Goal: Information Seeking & Learning: Learn about a topic

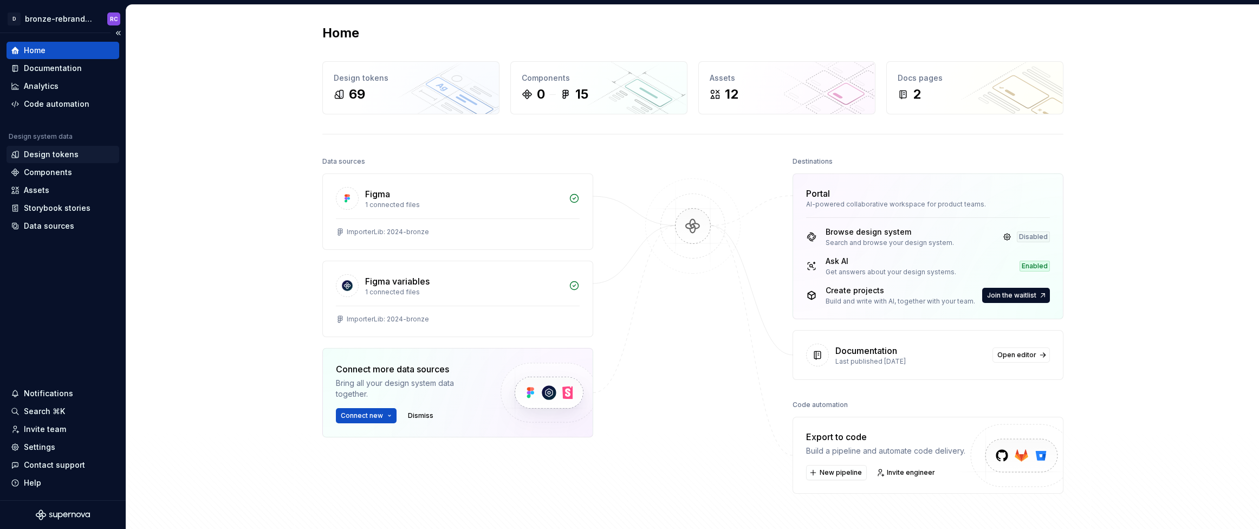
click at [75, 159] on div "Design tokens" at bounding box center [51, 154] width 55 height 11
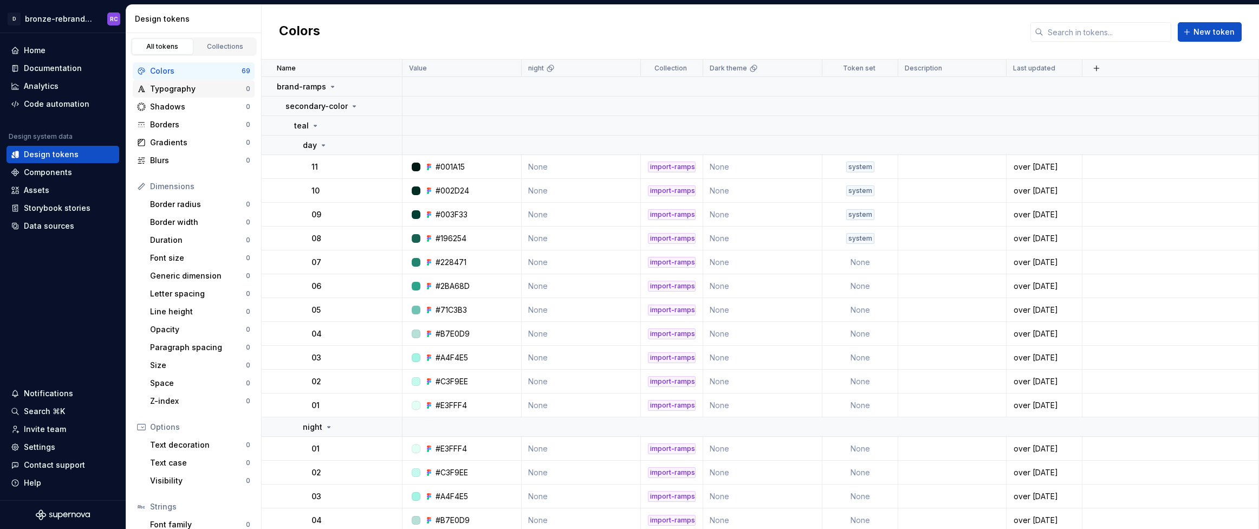
click at [192, 91] on div "Typography" at bounding box center [198, 88] width 96 height 11
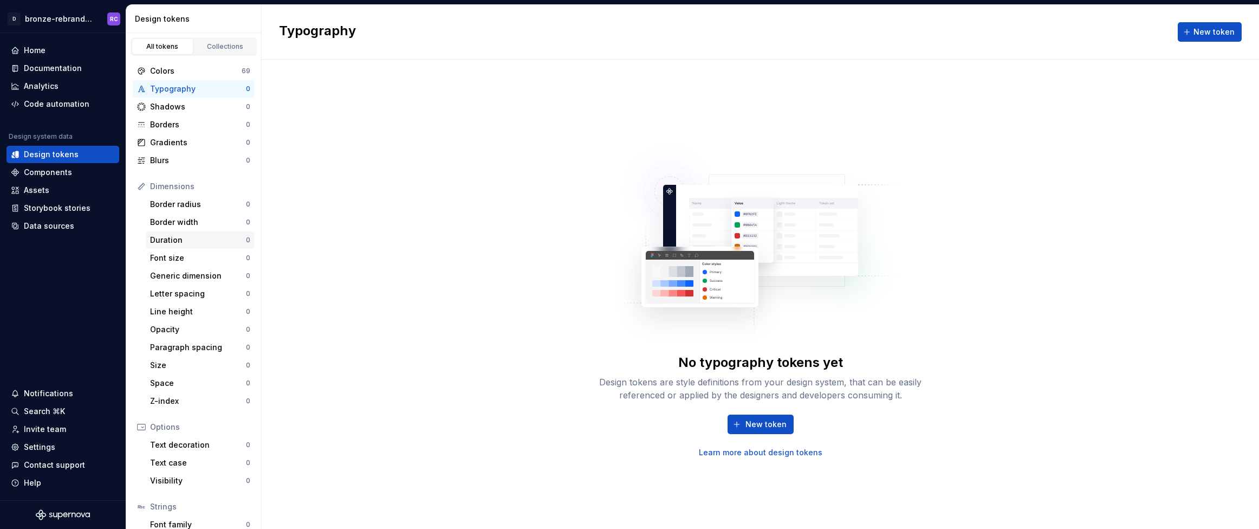
scroll to position [6, 0]
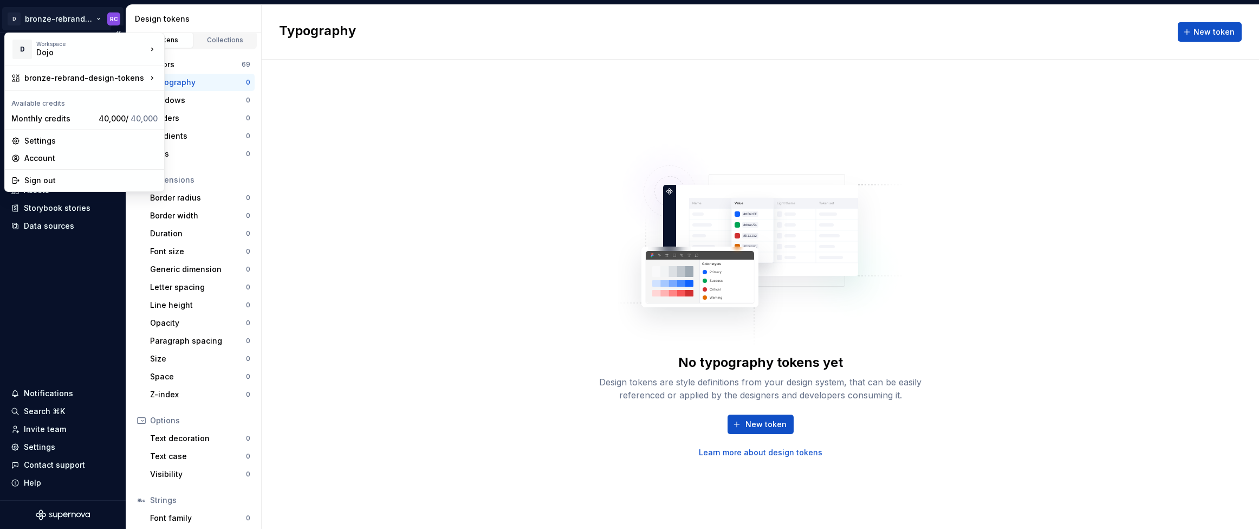
click at [62, 16] on html "D bronze-rebrand-design-tokens RC Home Documentation Analytics Code automation …" at bounding box center [629, 264] width 1259 height 529
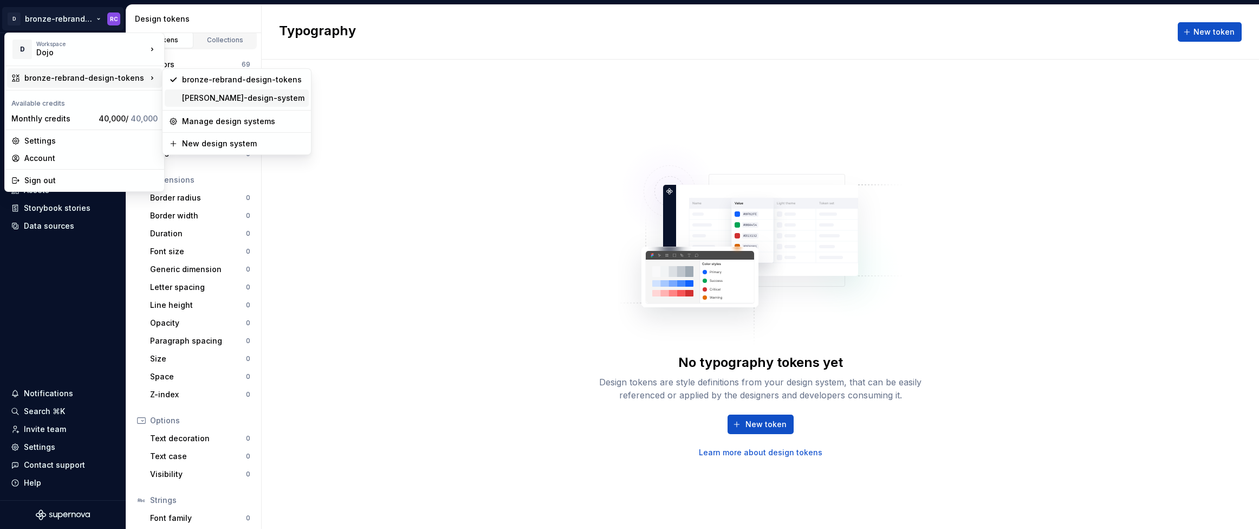
click at [260, 102] on div "[PERSON_NAME]-design-system" at bounding box center [243, 98] width 122 height 11
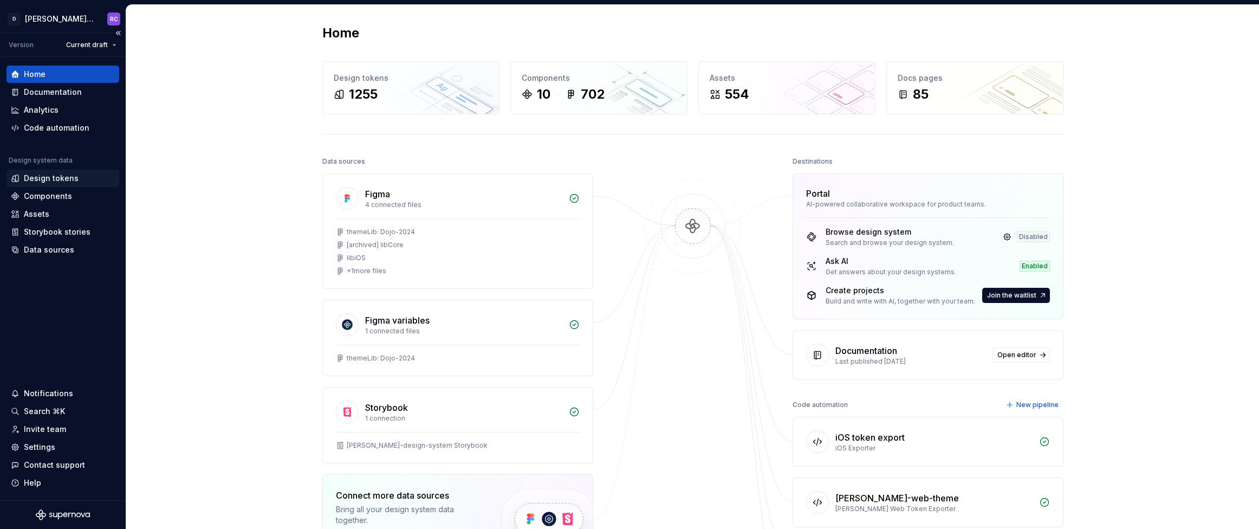
click at [65, 182] on div "Design tokens" at bounding box center [51, 178] width 55 height 11
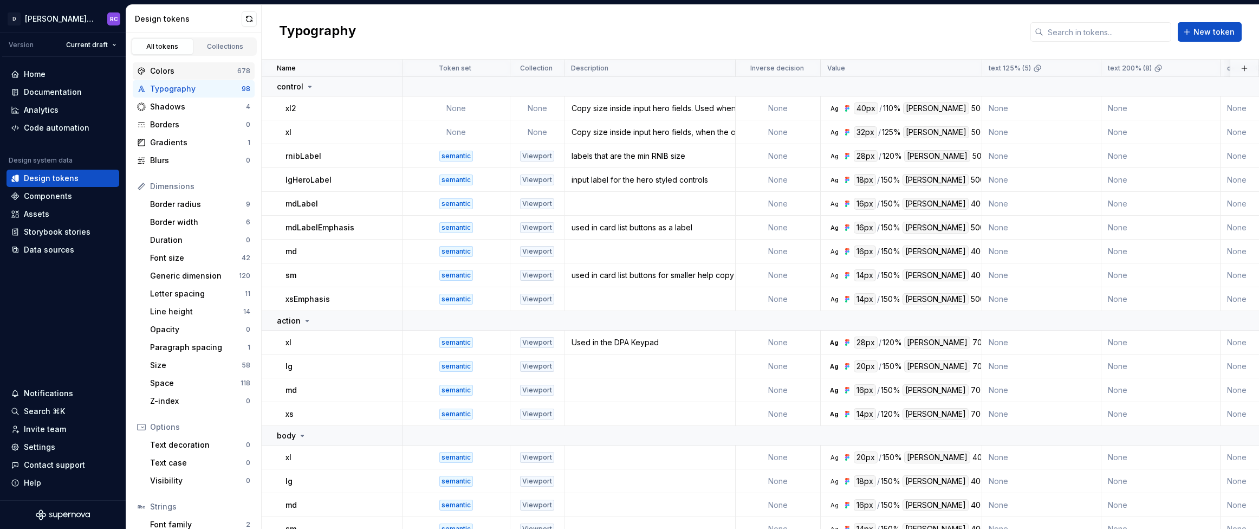
click at [206, 73] on div "Colors" at bounding box center [193, 71] width 87 height 11
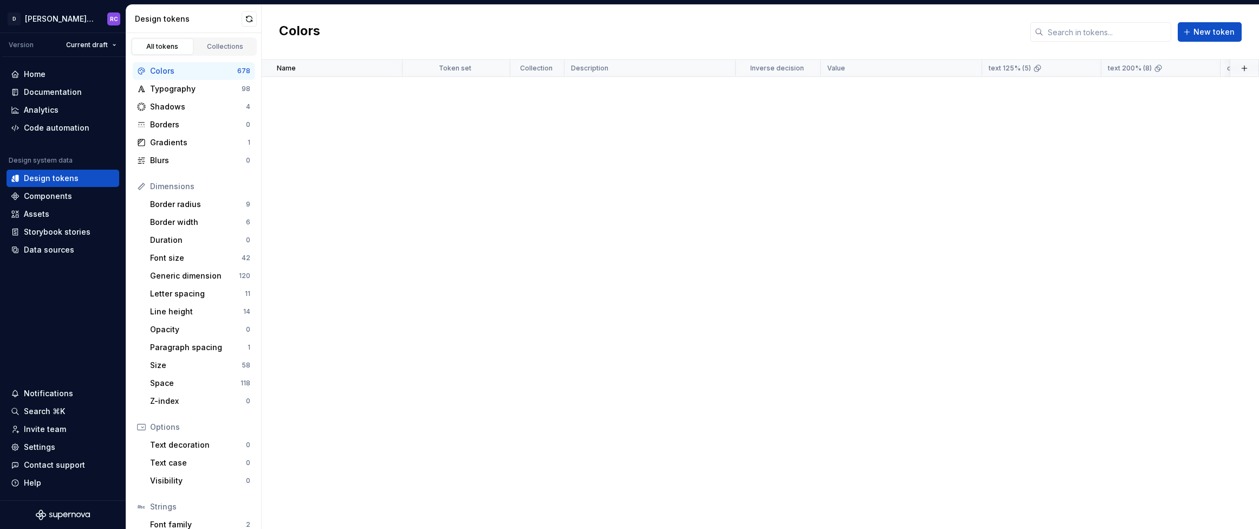
scroll to position [19142, 0]
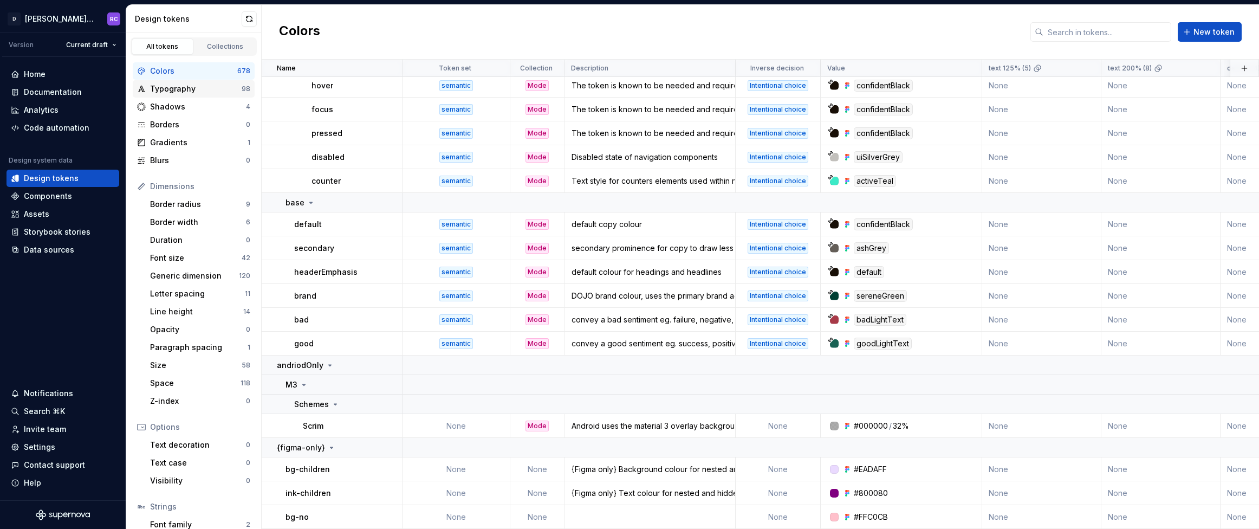
click at [204, 94] on div "Typography" at bounding box center [196, 88] width 92 height 11
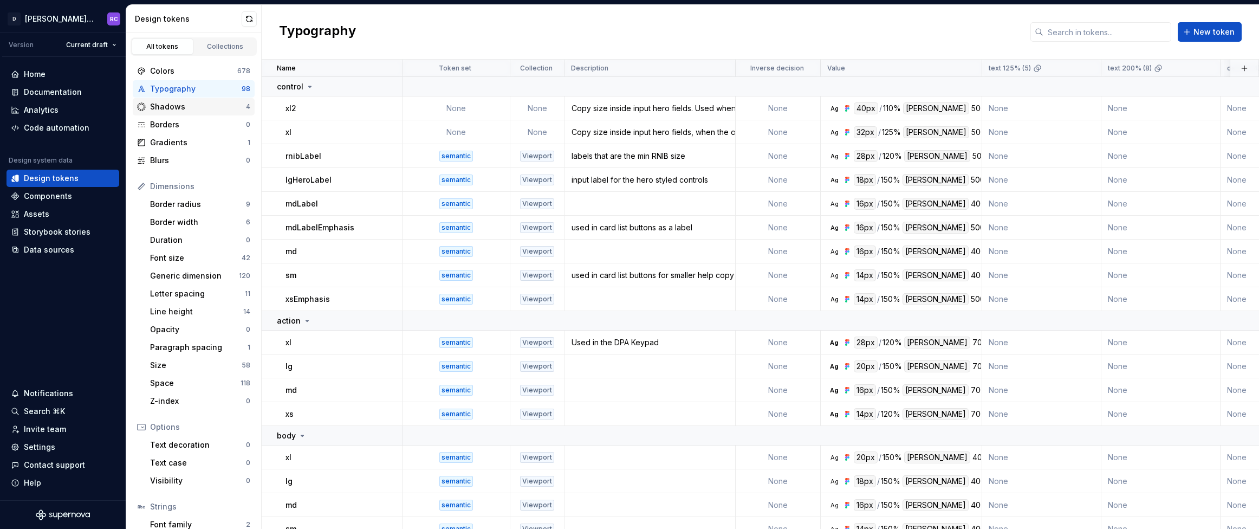
click at [194, 109] on div "Shadows" at bounding box center [198, 106] width 96 height 11
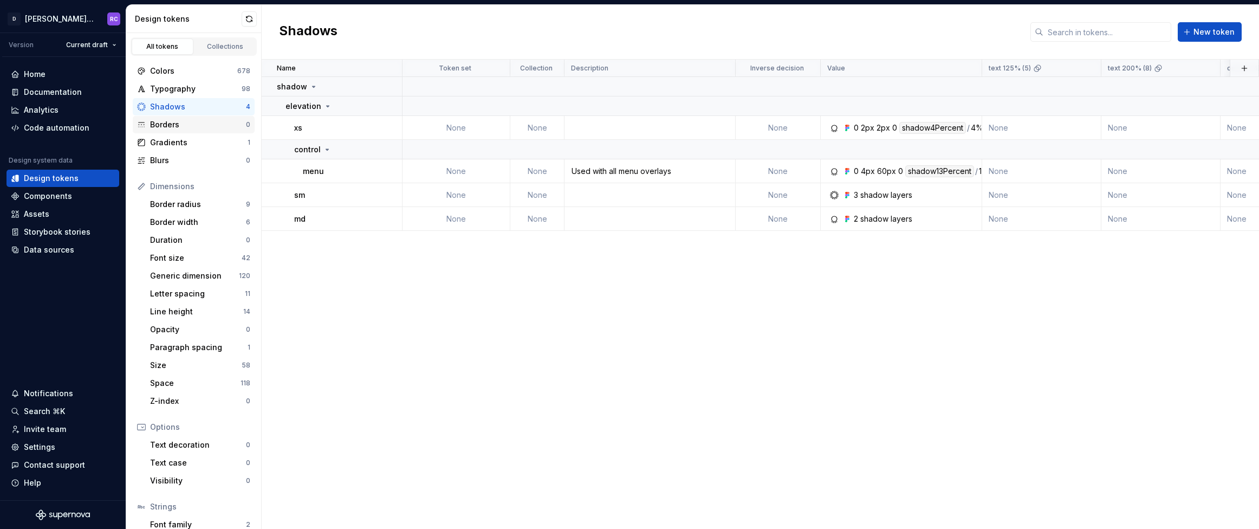
click at [177, 131] on div "Borders 0" at bounding box center [194, 124] width 122 height 17
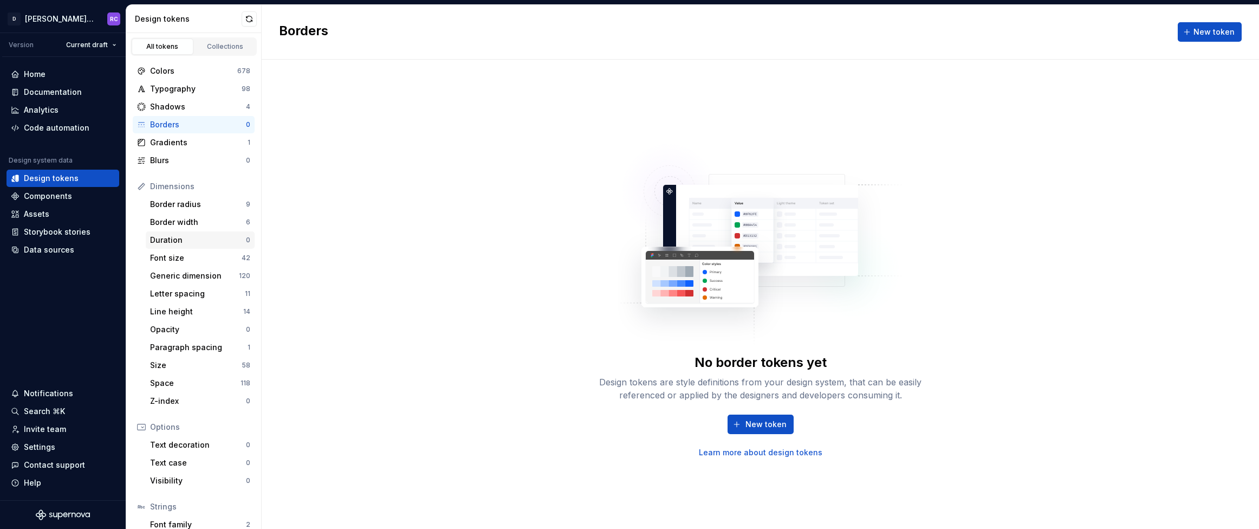
scroll to position [14, 0]
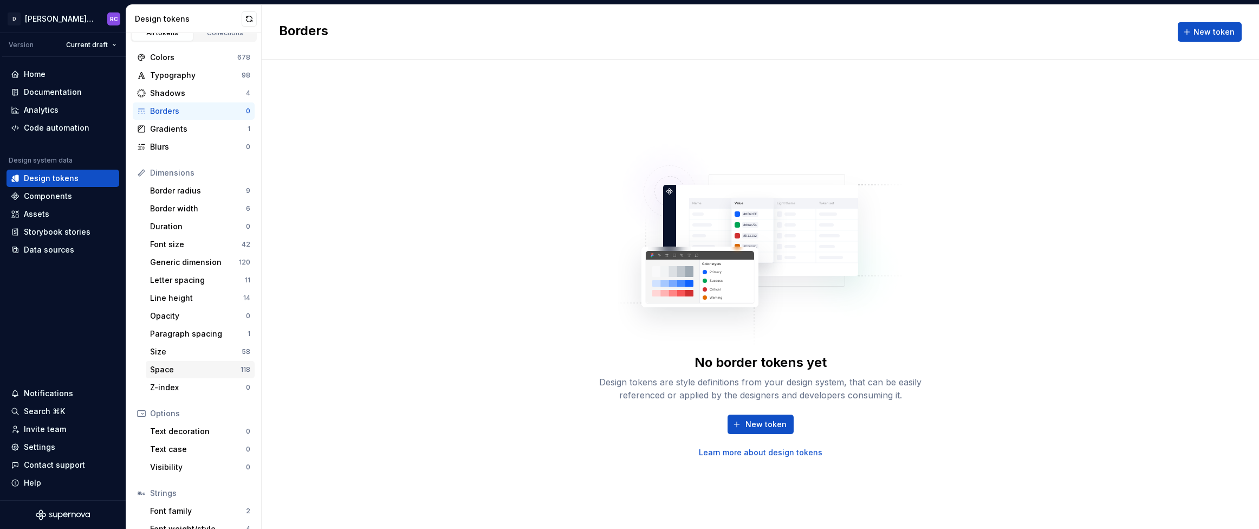
click at [180, 371] on div "Space" at bounding box center [195, 369] width 90 height 11
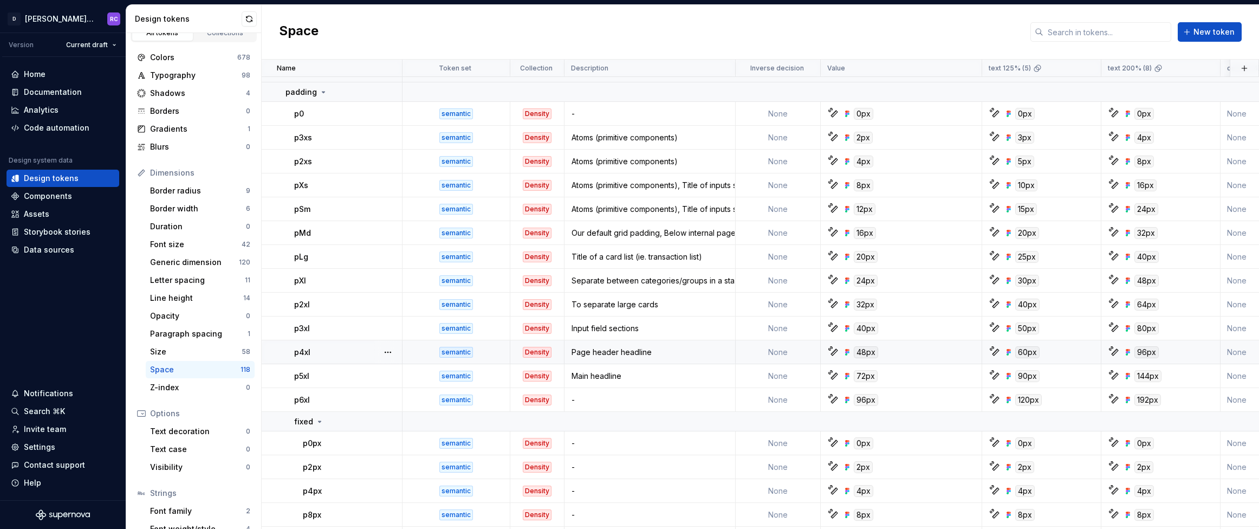
scroll to position [28, 0]
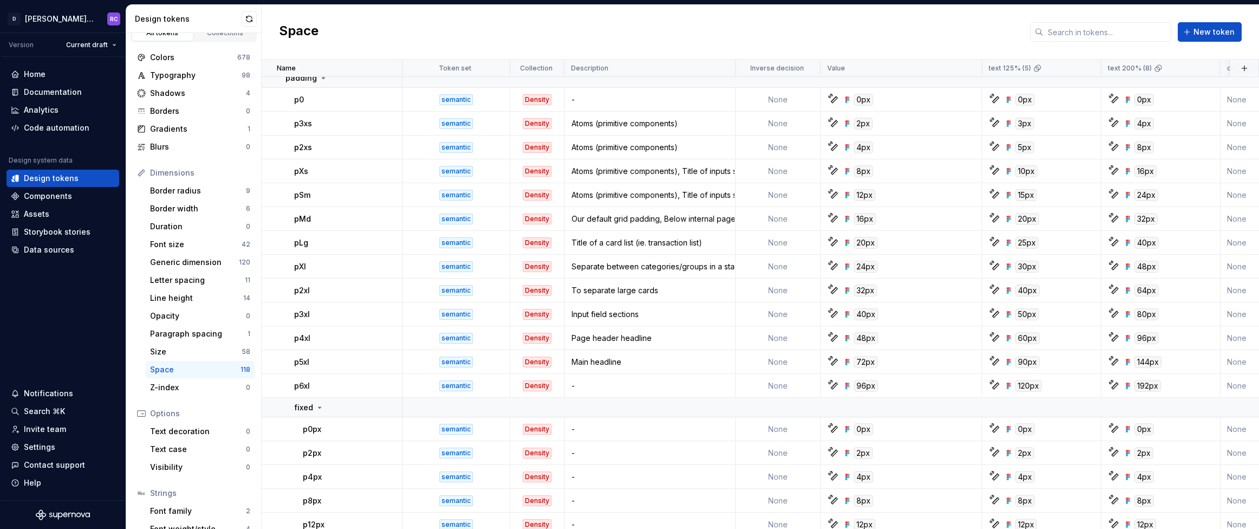
click at [419, 32] on div "Space New token" at bounding box center [760, 32] width 997 height 55
click at [63, 432] on div "Invite team" at bounding box center [45, 429] width 42 height 11
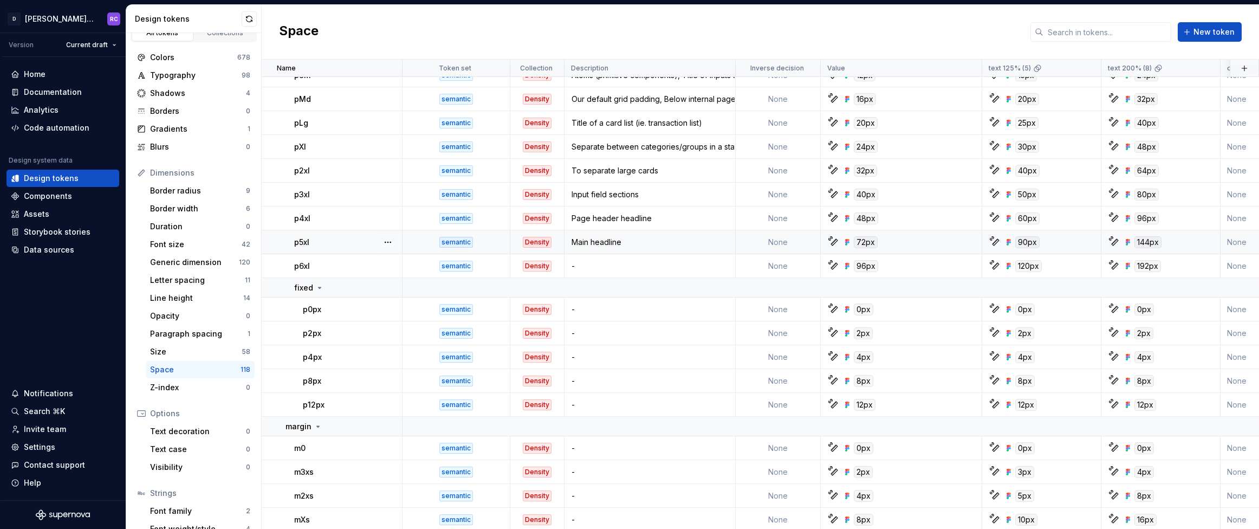
scroll to position [141, 0]
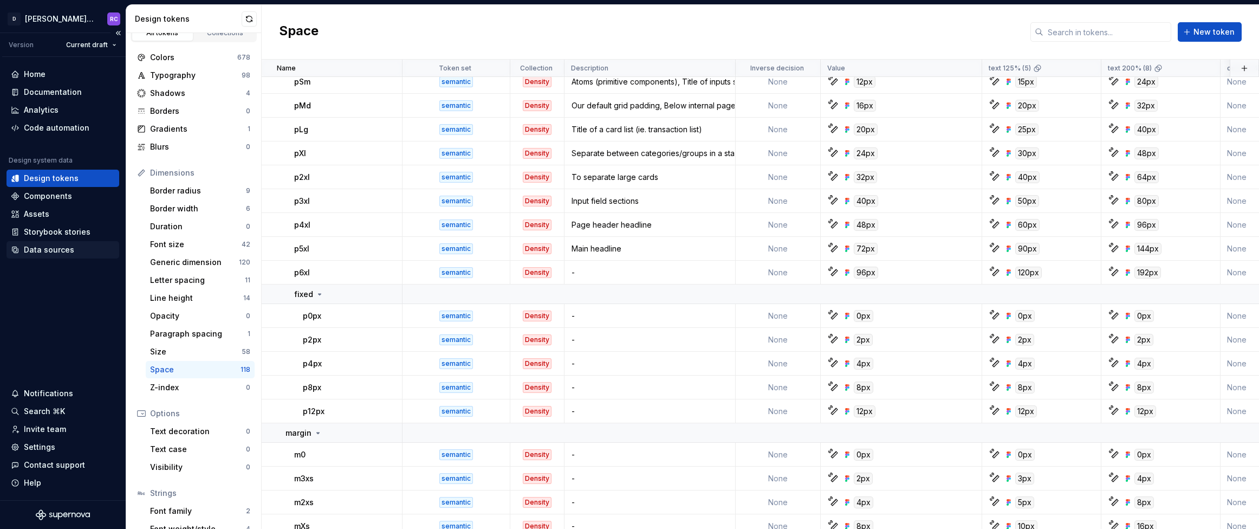
click at [45, 251] on div "Data sources" at bounding box center [49, 249] width 50 height 11
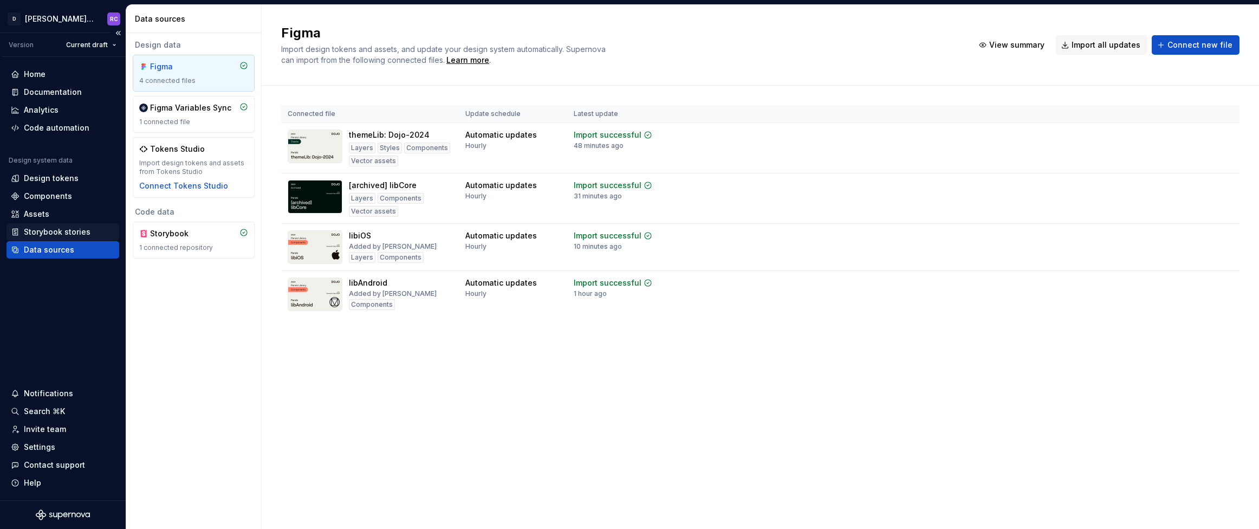
click at [52, 231] on div "Storybook stories" at bounding box center [57, 231] width 67 height 11
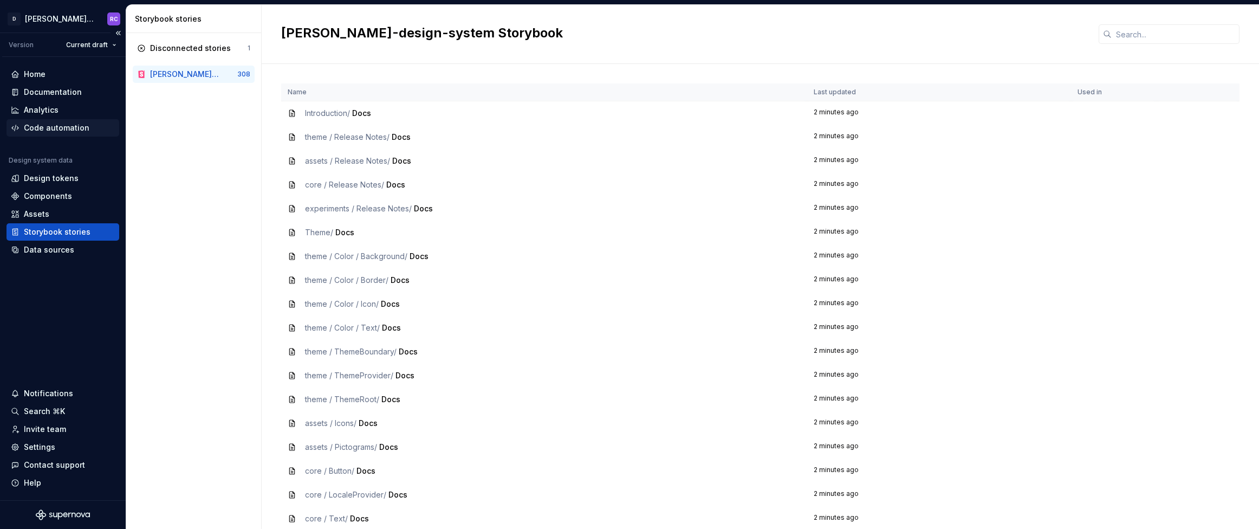
click at [61, 129] on div "Code automation" at bounding box center [57, 127] width 66 height 11
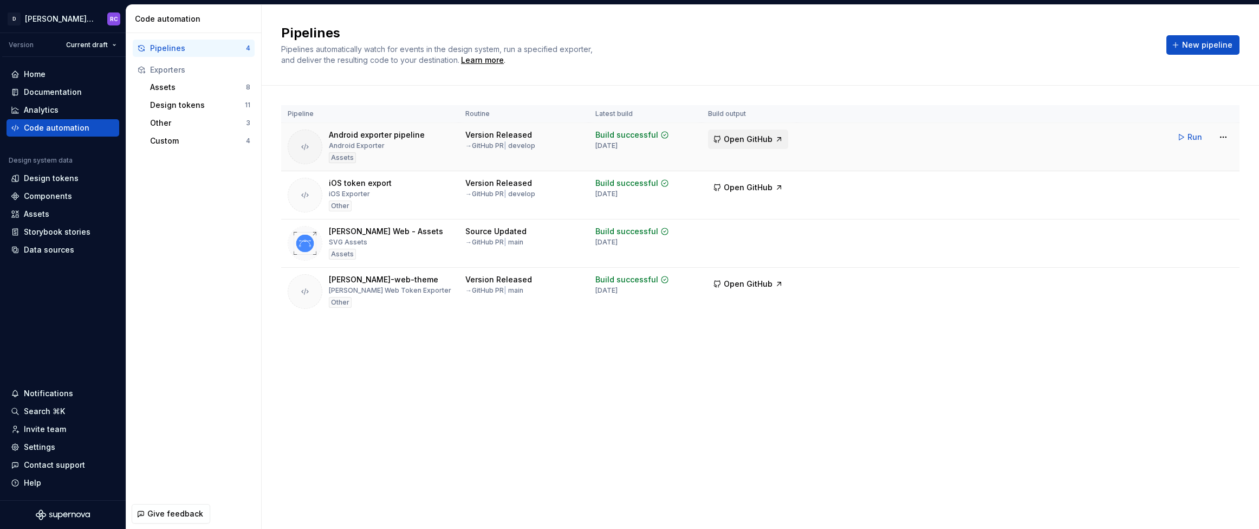
click at [771, 140] on button "Open GitHub" at bounding box center [748, 138] width 80 height 19
click at [32, 213] on div "Assets" at bounding box center [36, 214] width 25 height 11
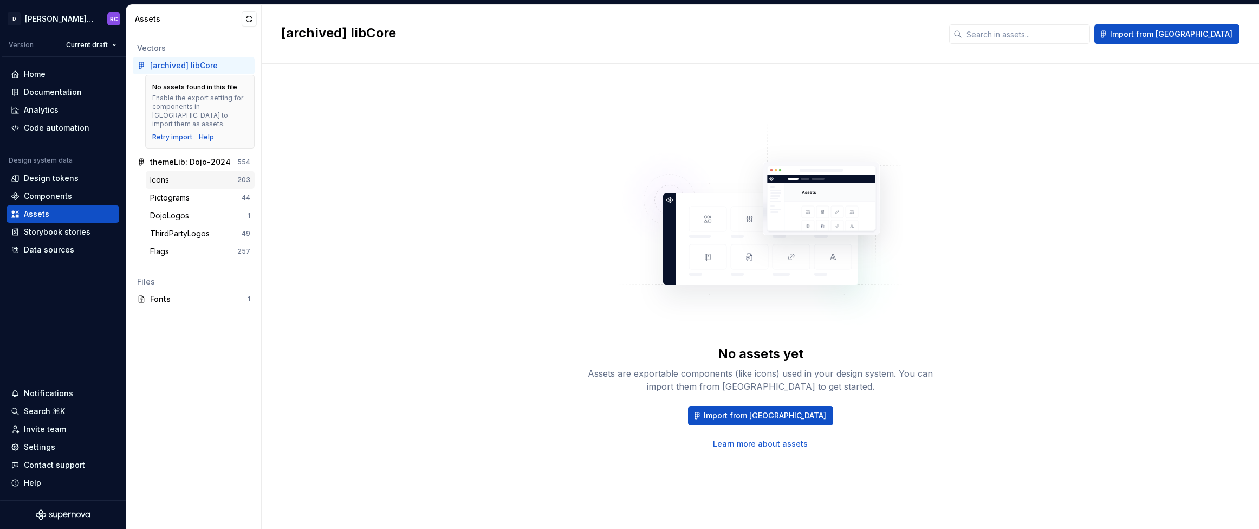
click at [168, 178] on div "Icons 203" at bounding box center [200, 179] width 109 height 17
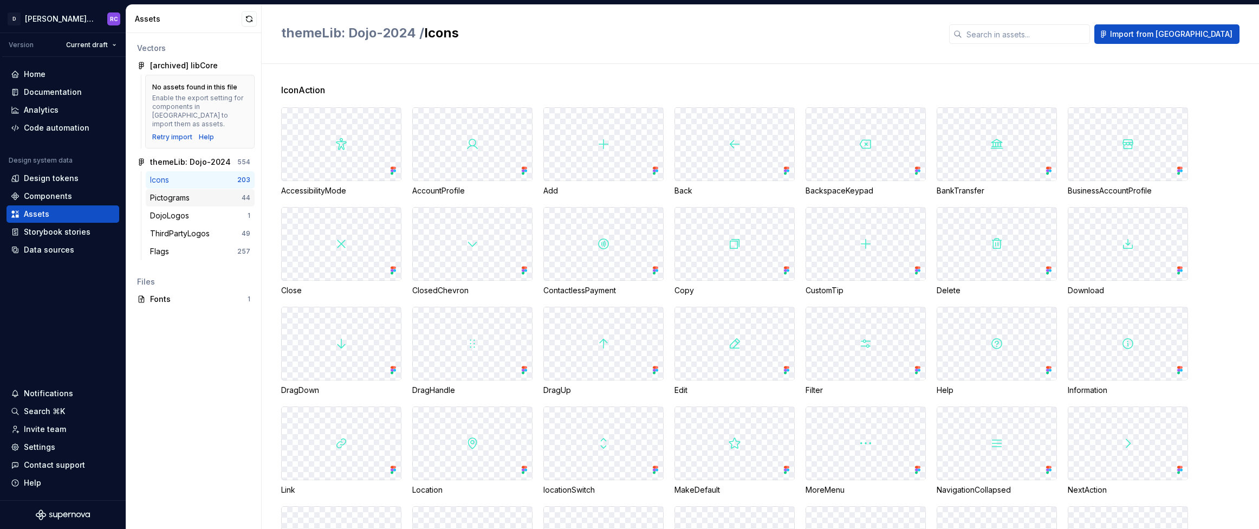
click at [182, 192] on div "Pictograms" at bounding box center [172, 197] width 44 height 11
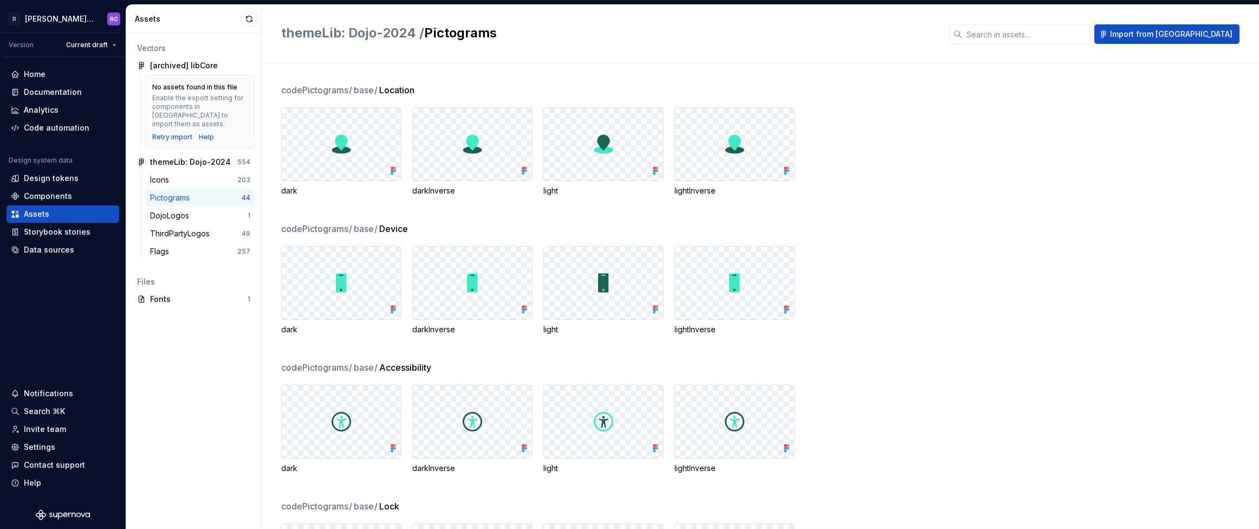
click at [319, 95] on span "codePictograms /" at bounding box center [316, 89] width 71 height 13
click at [80, 173] on div "Design tokens" at bounding box center [63, 178] width 104 height 11
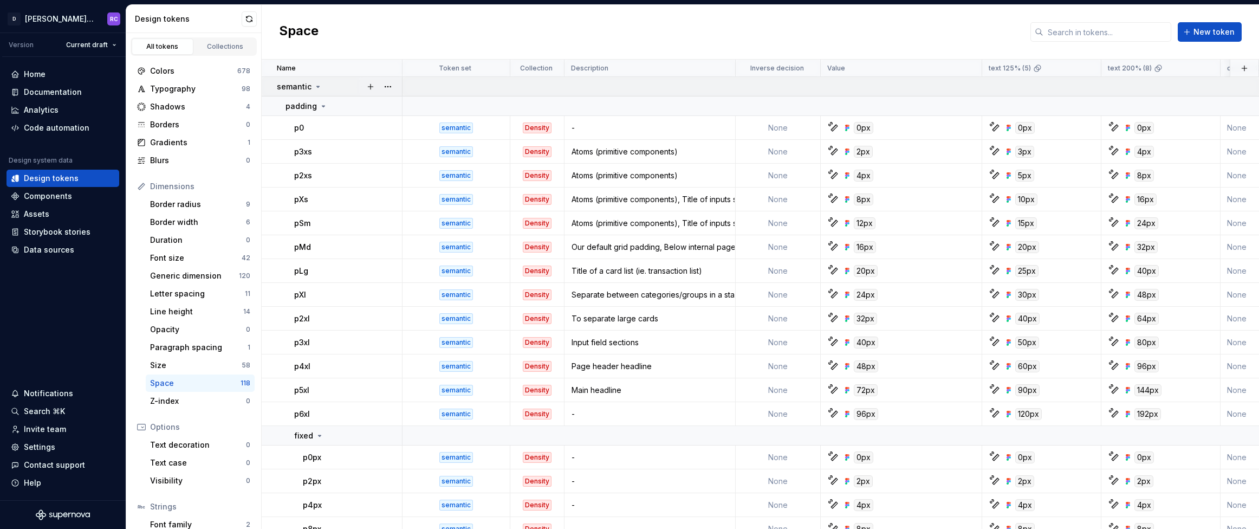
click at [307, 93] on td "semantic" at bounding box center [332, 86] width 141 height 19
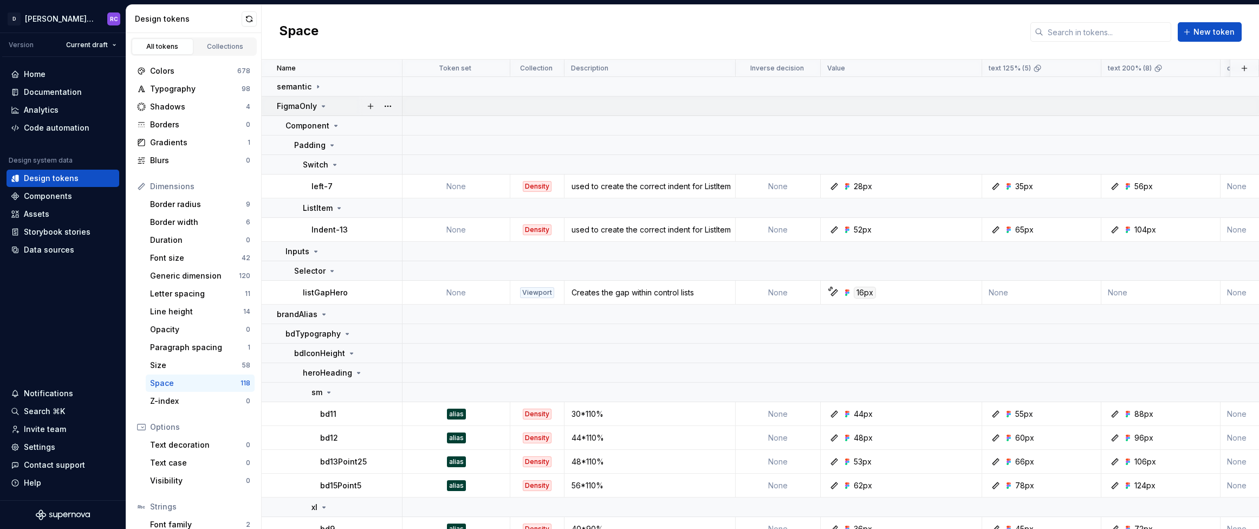
click at [300, 105] on p "FigmaOnly" at bounding box center [297, 106] width 40 height 11
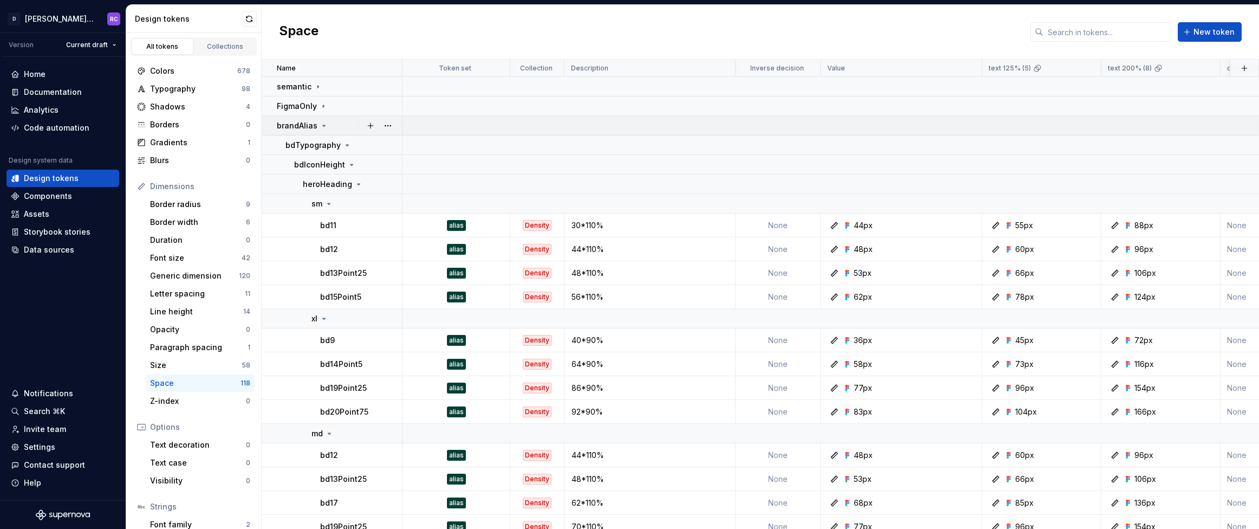
click at [290, 122] on p "brandAlias" at bounding box center [297, 125] width 41 height 11
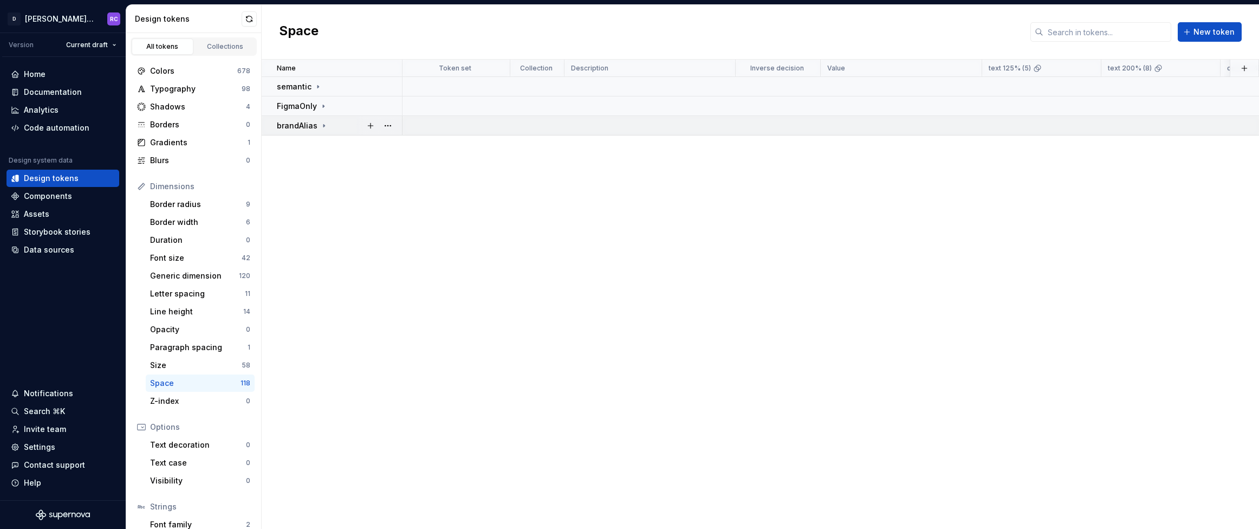
click at [296, 125] on p "brandAlias" at bounding box center [297, 125] width 41 height 11
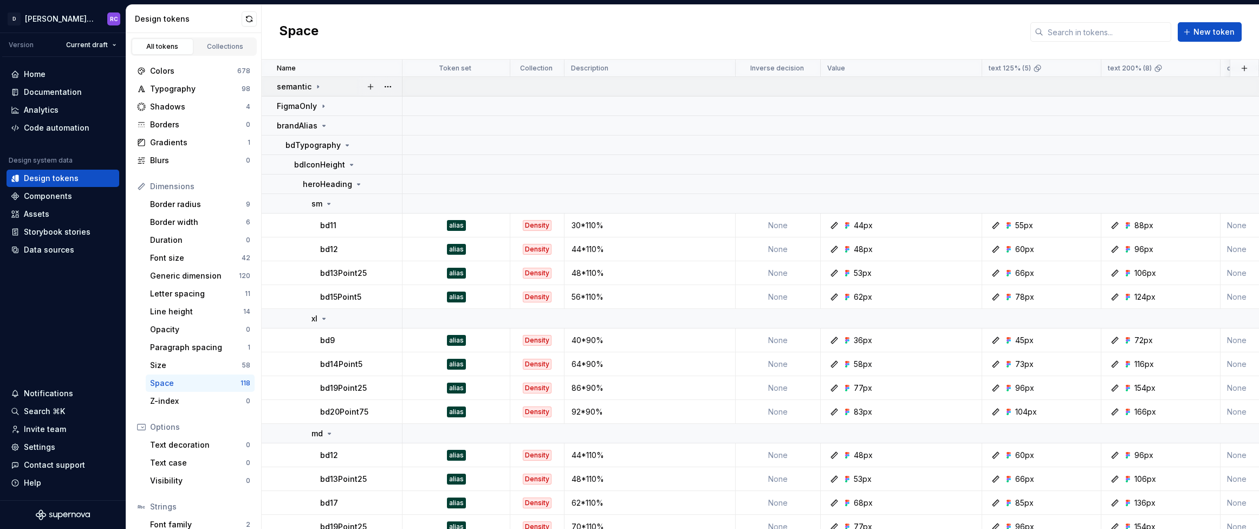
click at [307, 89] on p "semantic" at bounding box center [294, 86] width 35 height 11
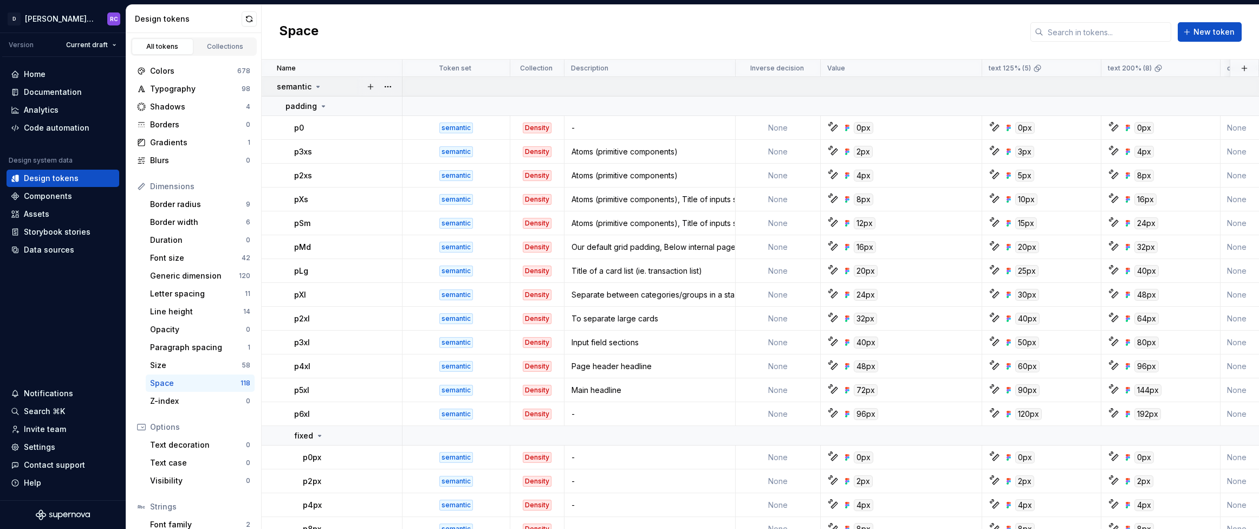
click at [299, 92] on td "semantic" at bounding box center [332, 86] width 141 height 19
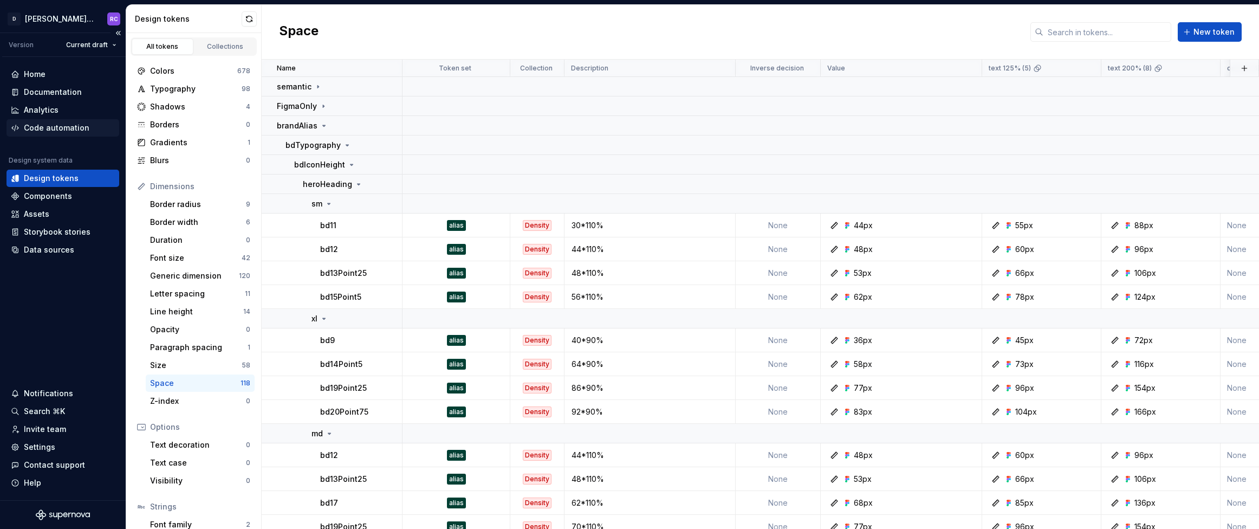
click at [58, 129] on div "Code automation" at bounding box center [57, 127] width 66 height 11
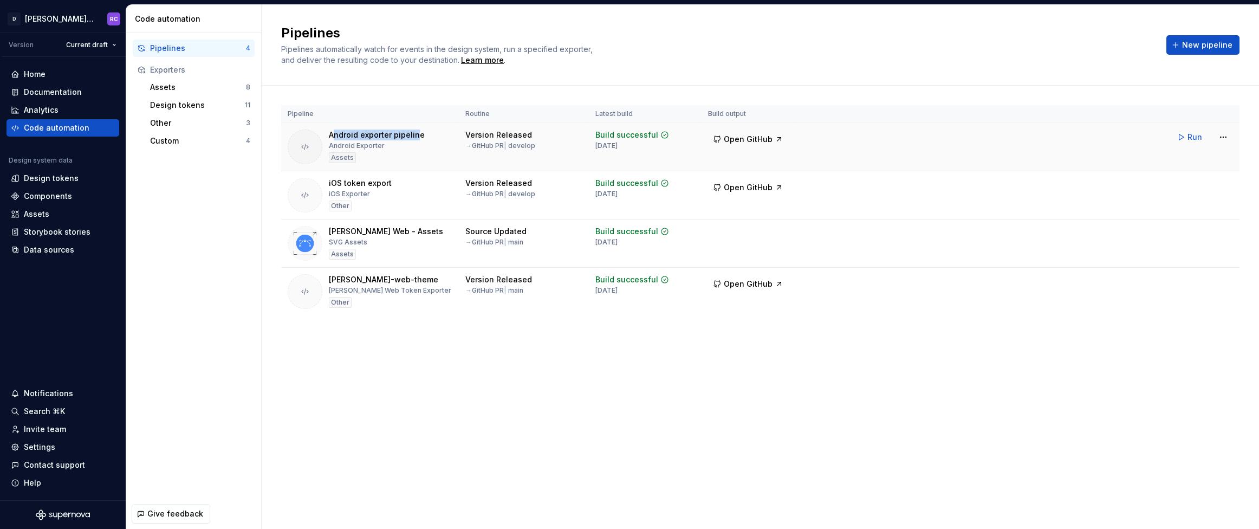
drag, startPoint x: 342, startPoint y: 138, endPoint x: 414, endPoint y: 135, distance: 72.1
click at [414, 135] on div "Android exporter pipeline" at bounding box center [377, 134] width 96 height 11
click at [1185, 141] on button "Run" at bounding box center [1189, 136] width 37 height 19
drag, startPoint x: 595, startPoint y: 135, endPoint x: 639, endPoint y: 136, distance: 44.4
click at [639, 136] on div "In progress" at bounding box center [622, 134] width 54 height 11
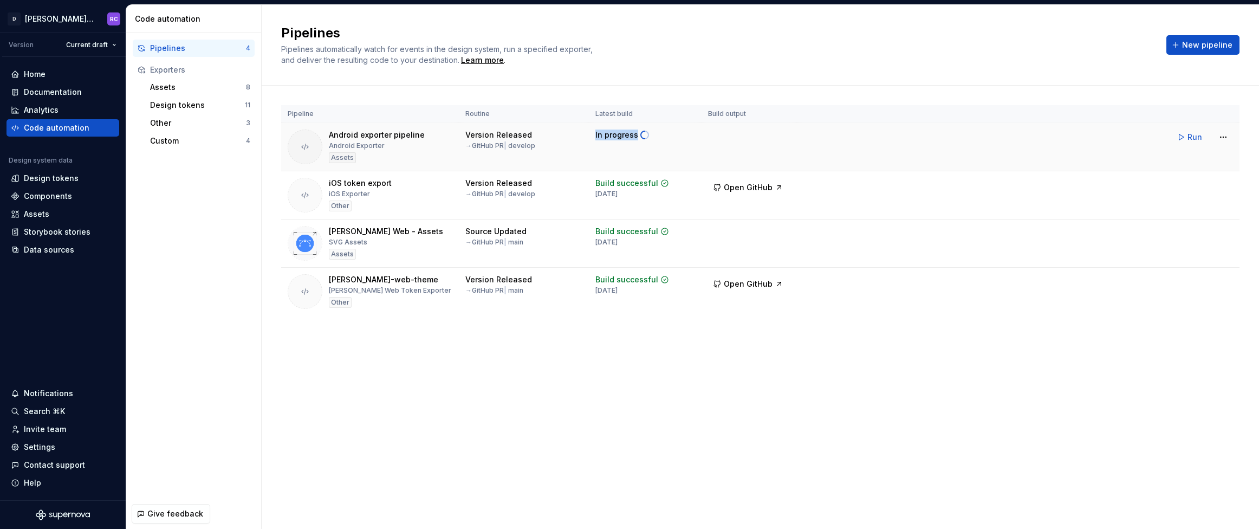
click at [597, 151] on td "In progress" at bounding box center [645, 147] width 113 height 48
drag, startPoint x: 594, startPoint y: 242, endPoint x: 617, endPoint y: 211, distance: 39.0
click at [642, 244] on td "Build successful [DATE]" at bounding box center [645, 243] width 113 height 48
drag, startPoint x: 602, startPoint y: 195, endPoint x: 637, endPoint y: 197, distance: 35.8
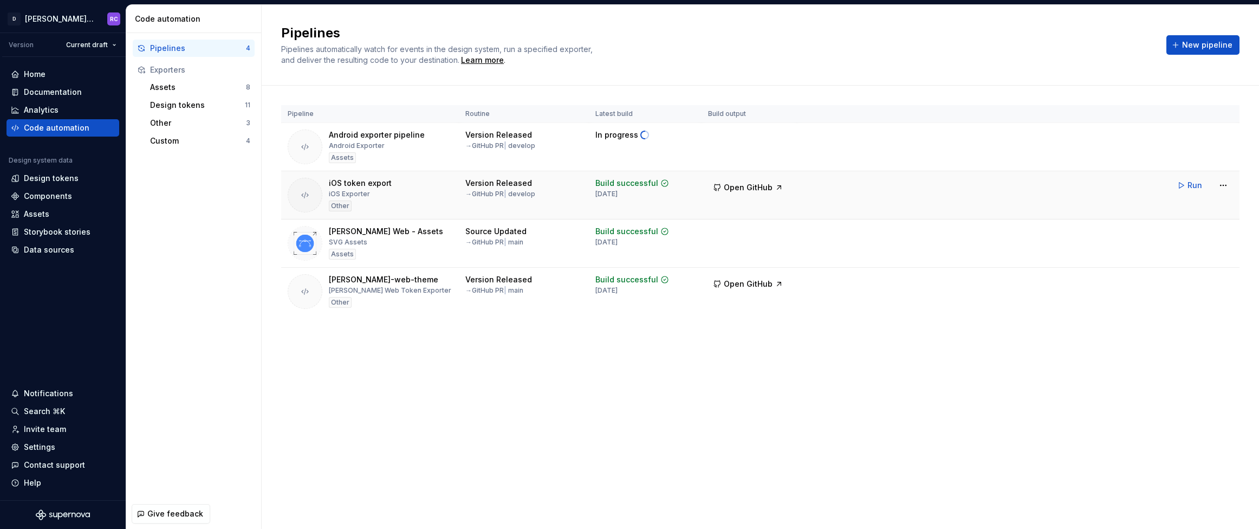
click at [637, 197] on div "Build successful [DATE]" at bounding box center [632, 188] width 74 height 21
click at [597, 393] on div "Pipelines Pipelines automatically watch for events in the design system, run a …" at bounding box center [760, 267] width 997 height 524
click at [199, 233] on div "Pipelines 4 Exporters Assets 8 Design tokens 11 Other 3 Custom 4" at bounding box center [193, 265] width 135 height 465
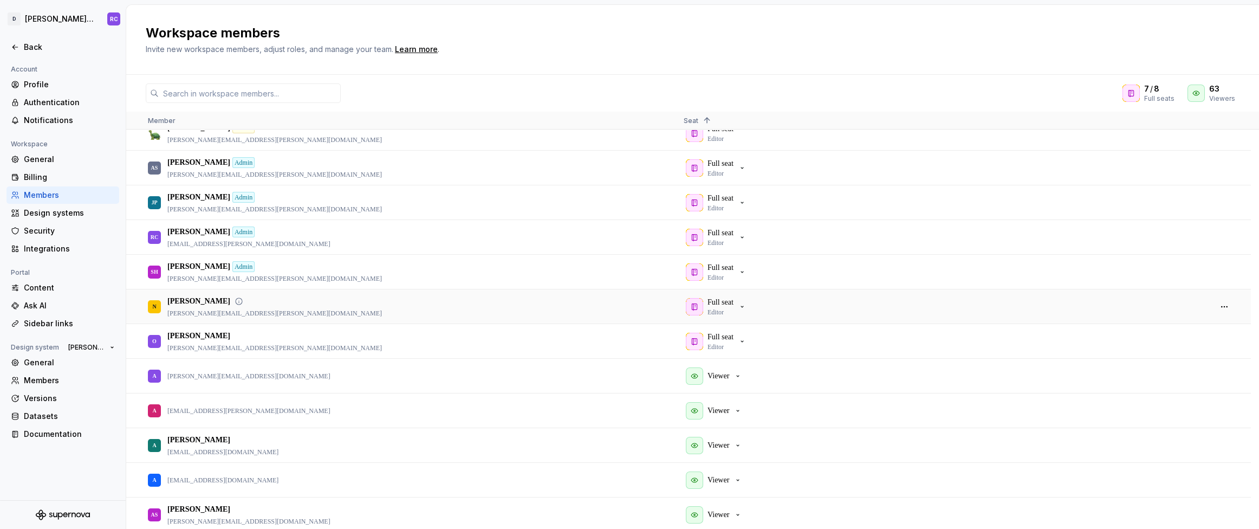
scroll to position [1, 0]
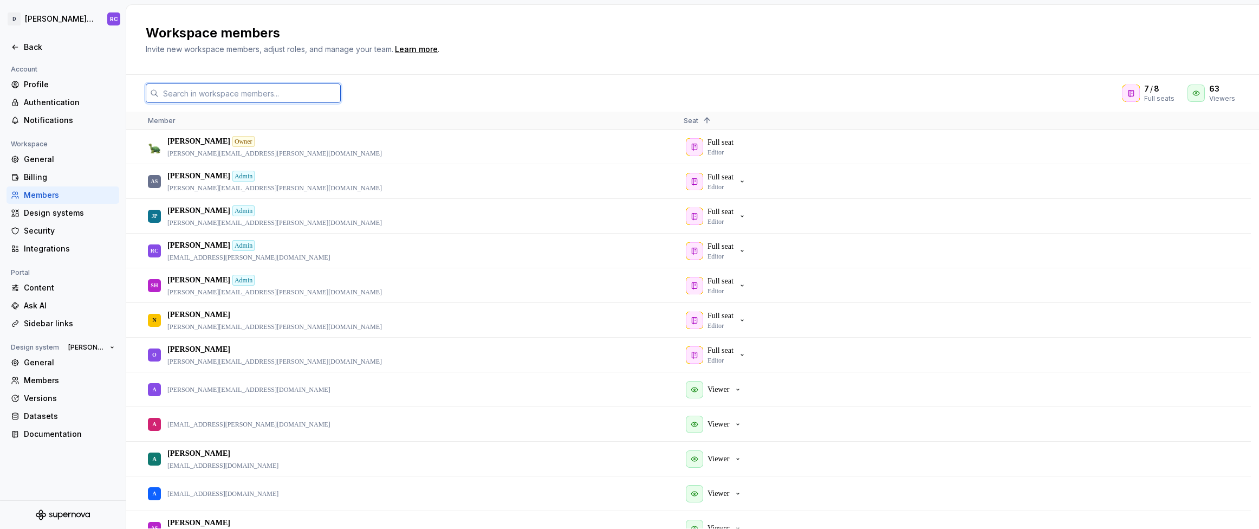
click at [228, 88] on input "text" at bounding box center [250, 92] width 182 height 19
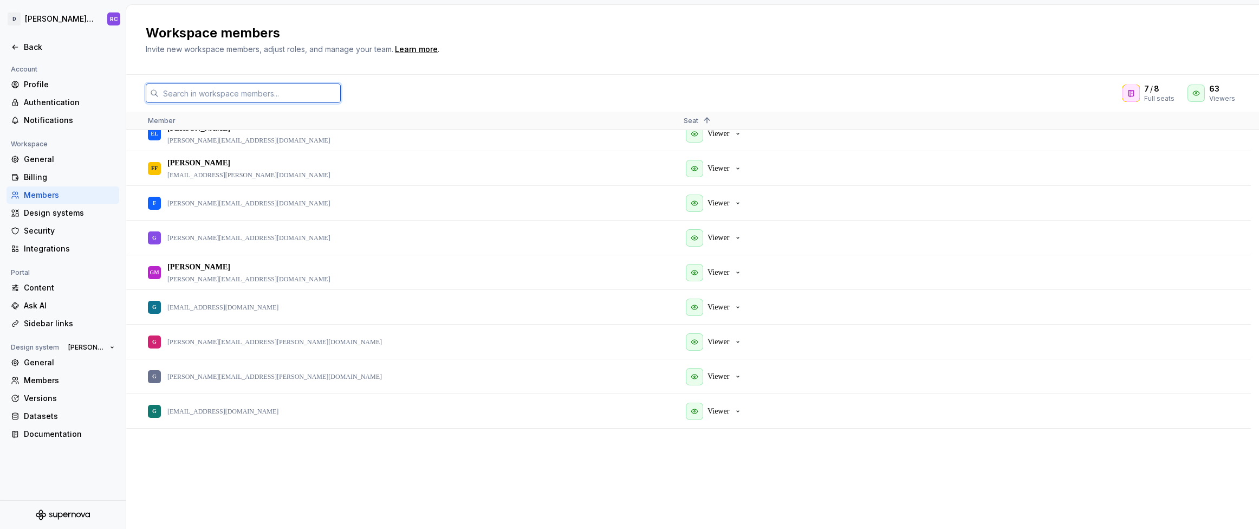
scroll to position [0, 0]
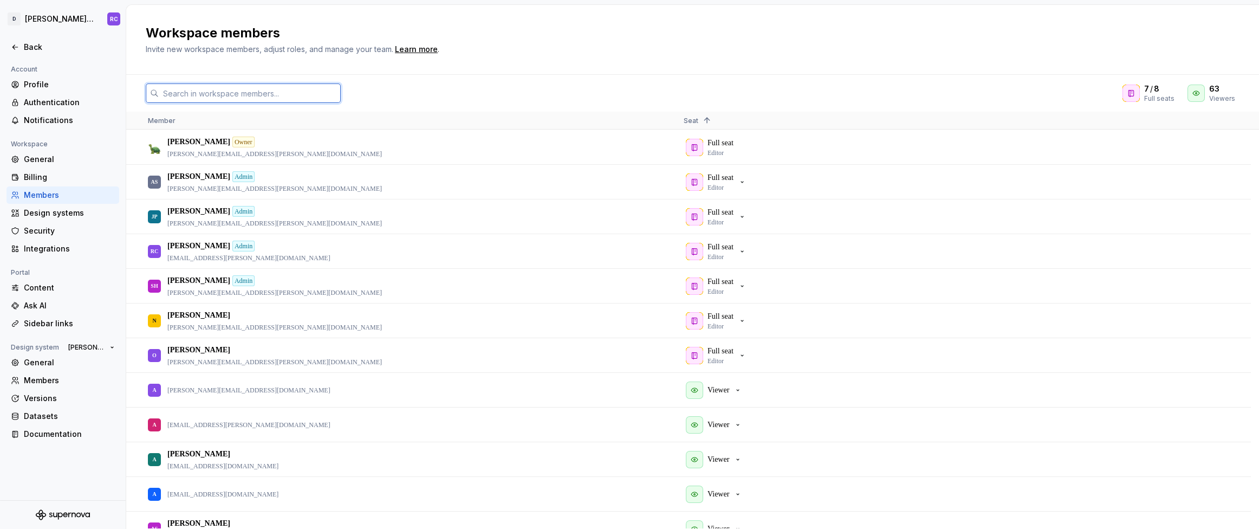
click at [264, 93] on input "text" at bounding box center [250, 92] width 182 height 19
click at [300, 91] on input "text" at bounding box center [250, 92] width 182 height 19
paste input "iva.ivanova@dojo.tech"
type input "iva.ivanova@dojo.tech"
click at [953, 77] on div "7 / 8 Full seats 63 Viewers Member Seat 1 Dave Musson Owner dave.musson@dojo.te…" at bounding box center [692, 302] width 1132 height 454
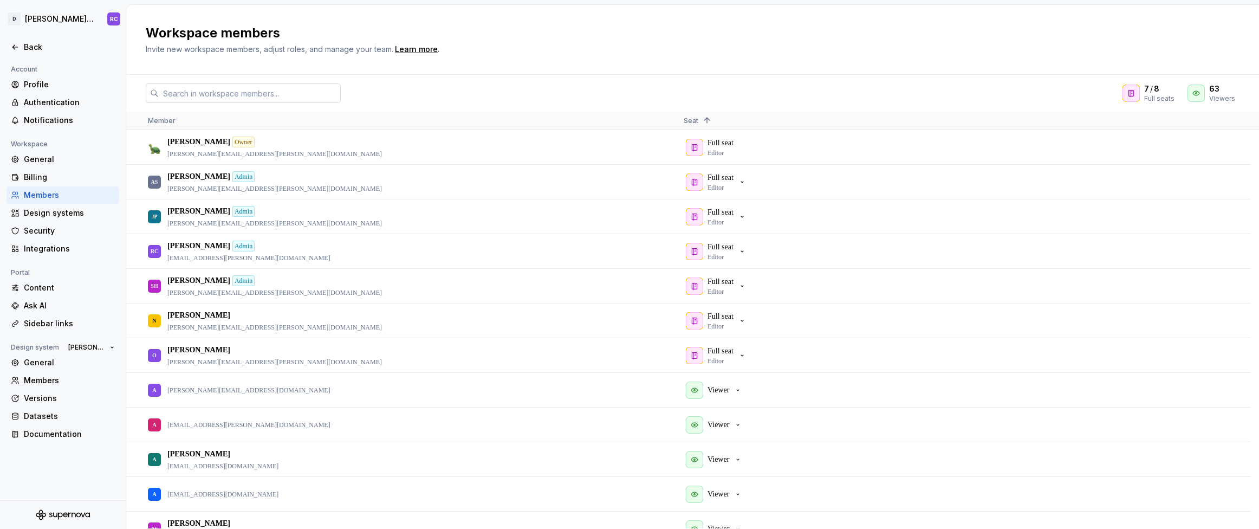
click at [1060, 54] on div "Workspace members Invite new workspace members, adjust roles, and manage your t…" at bounding box center [686, 39] width 1080 height 30
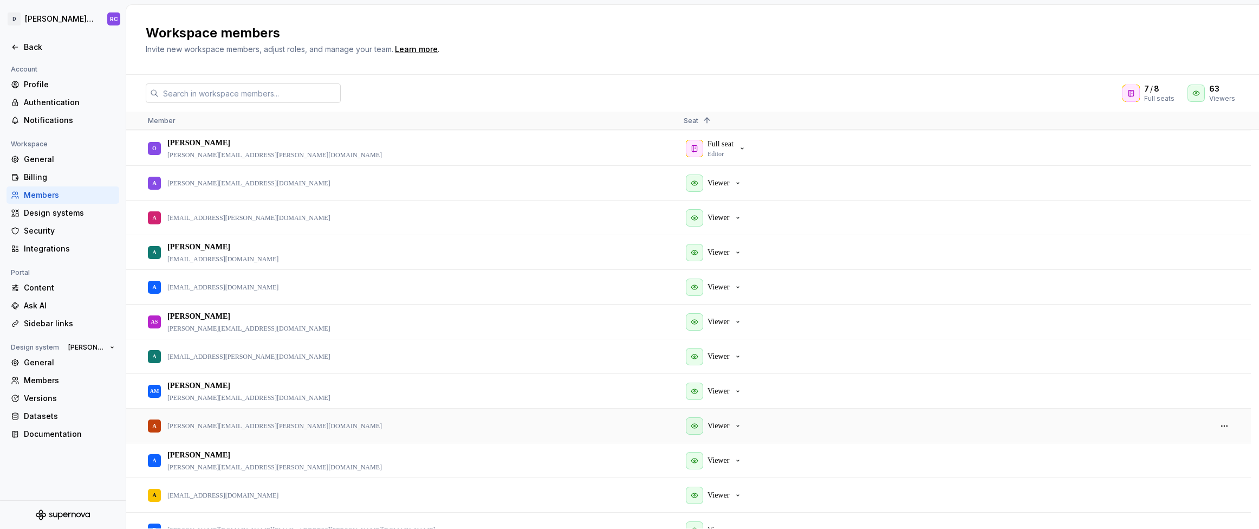
scroll to position [1447, 0]
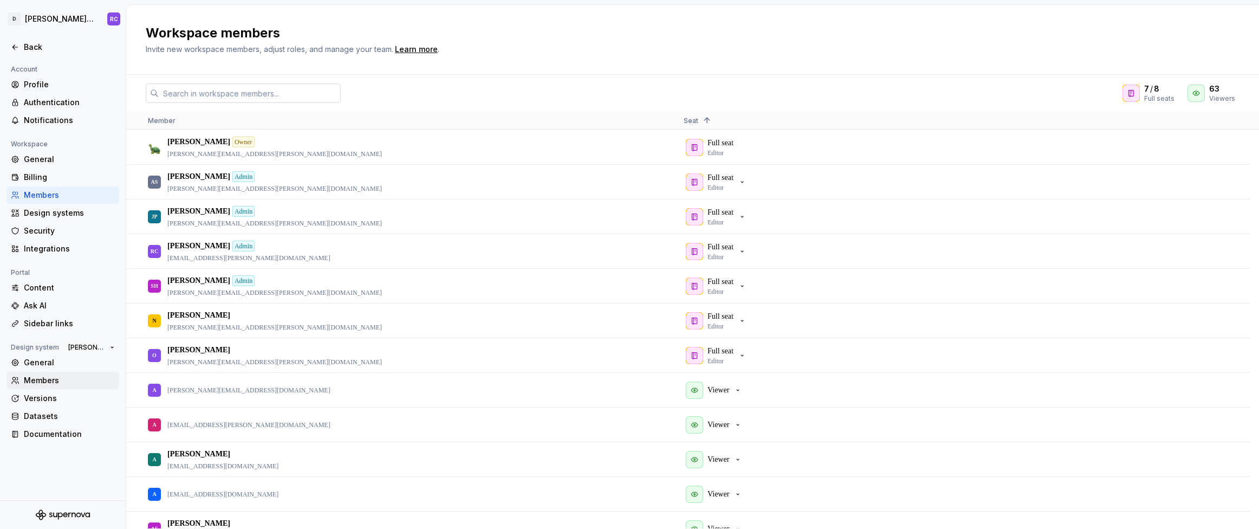
click at [38, 387] on div "Members" at bounding box center [62, 380] width 113 height 17
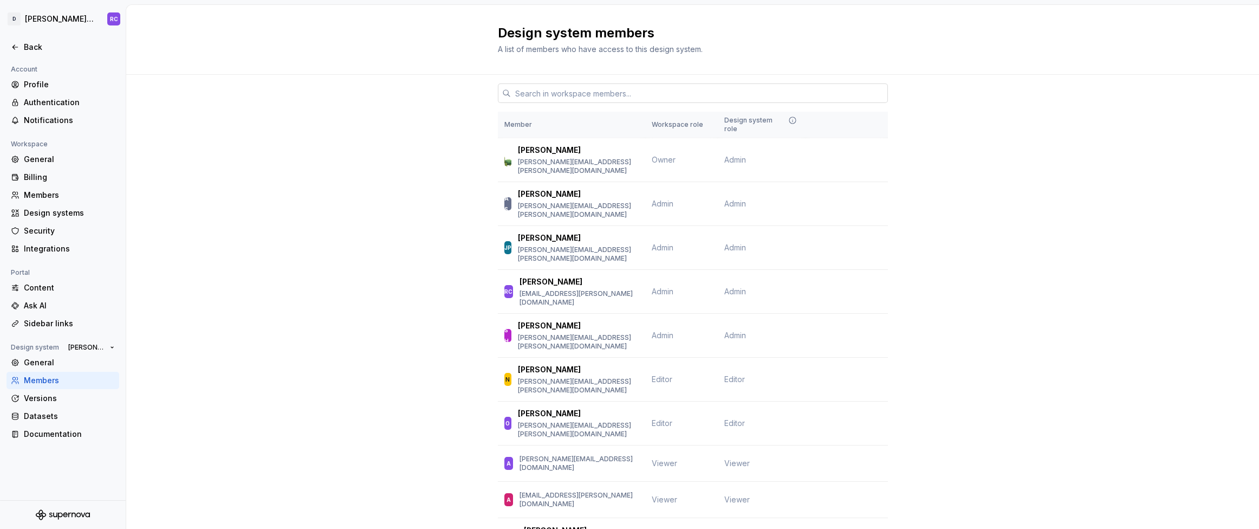
click at [558, 95] on input "text" at bounding box center [699, 92] width 377 height 19
paste input "iva.ivanova@dojo.tech"
type input "iva.ivanova@dojo.tech"
click at [864, 40] on h2 "Design system members" at bounding box center [686, 32] width 377 height 17
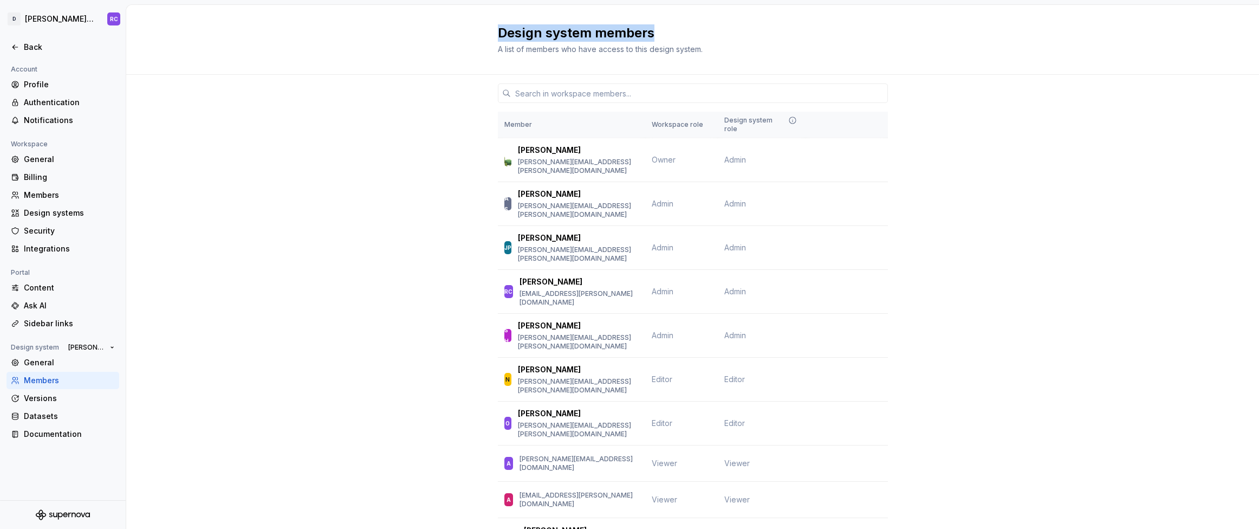
click at [864, 40] on h2 "Design system members" at bounding box center [686, 32] width 377 height 17
click at [659, 83] on div at bounding box center [693, 93] width 390 height 37
click at [659, 91] on input "text" at bounding box center [699, 92] width 377 height 19
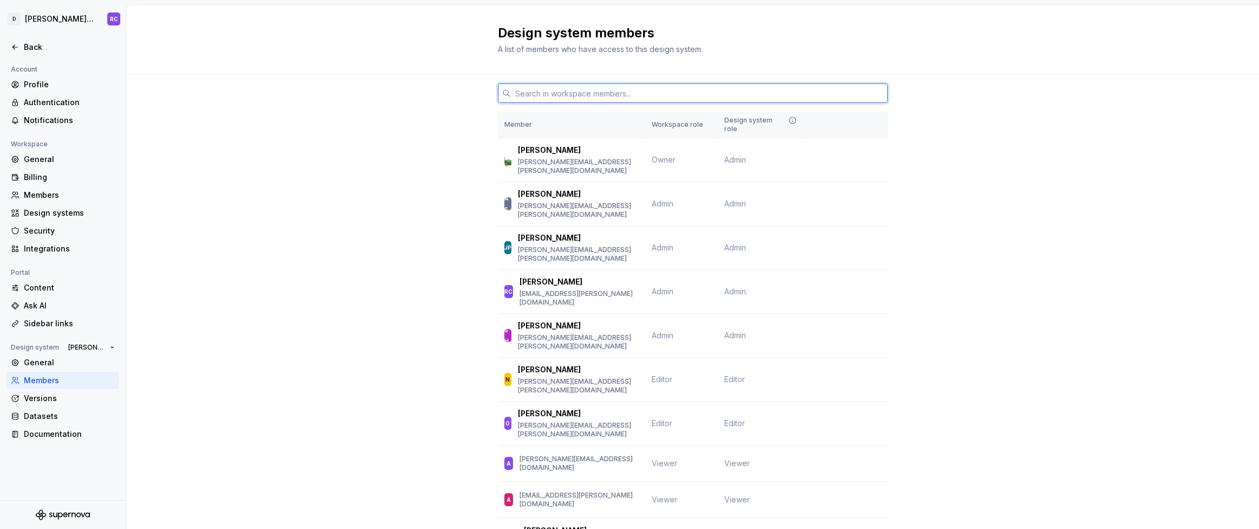
paste input "iva.ivanova@dojo.tech"
type input "iva.ivanova@dojo.tech"
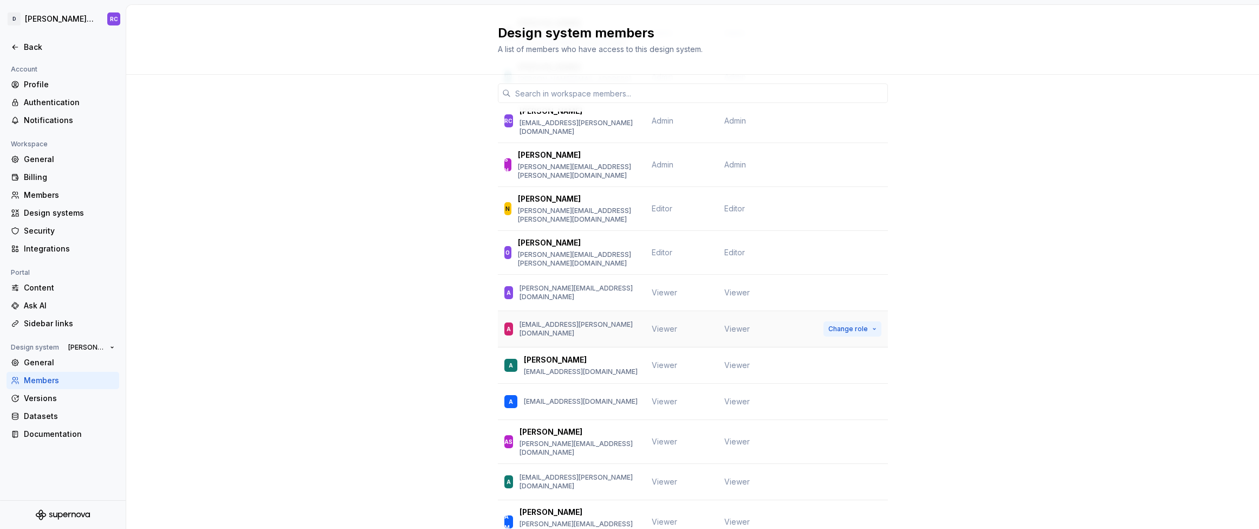
click at [843, 324] on span "Change role" at bounding box center [848, 328] width 40 height 9
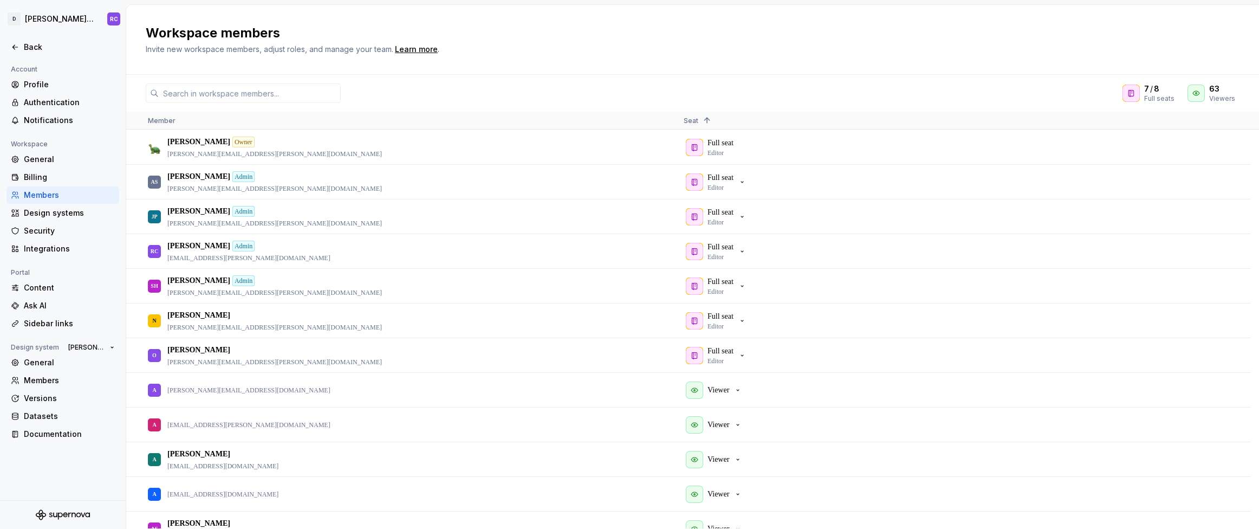
click at [1188, 35] on h2 "Workspace members" at bounding box center [686, 32] width 1080 height 17
drag, startPoint x: 162, startPoint y: 248, endPoint x: 238, endPoint y: 258, distance: 76.4
click at [238, 258] on div "RC Ruan Correa Admin ruan.correa@dojo.tech" at bounding box center [407, 250] width 518 height 33
drag, startPoint x: 267, startPoint y: 259, endPoint x: 187, endPoint y: 243, distance: 81.4
click at [187, 243] on div "RC Ruan Correa Admin ruan.correa@dojo.tech" at bounding box center [407, 250] width 518 height 33
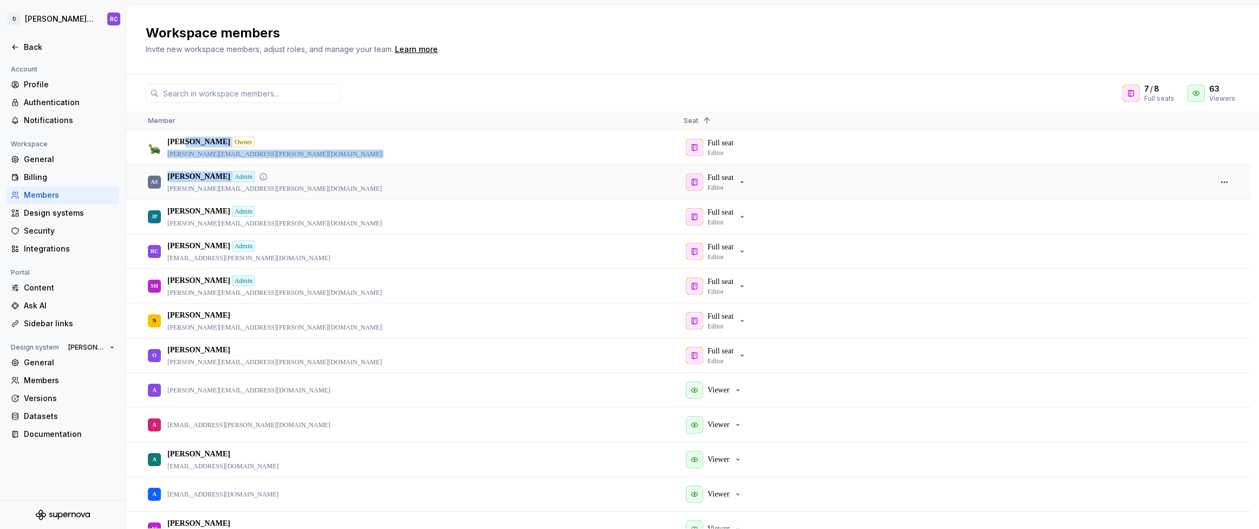
drag, startPoint x: 184, startPoint y: 145, endPoint x: 246, endPoint y: 165, distance: 65.3
click at [646, 51] on div "Workspace members Invite new workspace members, adjust roles, and manage your t…" at bounding box center [686, 39] width 1080 height 30
